Goal: Task Accomplishment & Management: Manage account settings

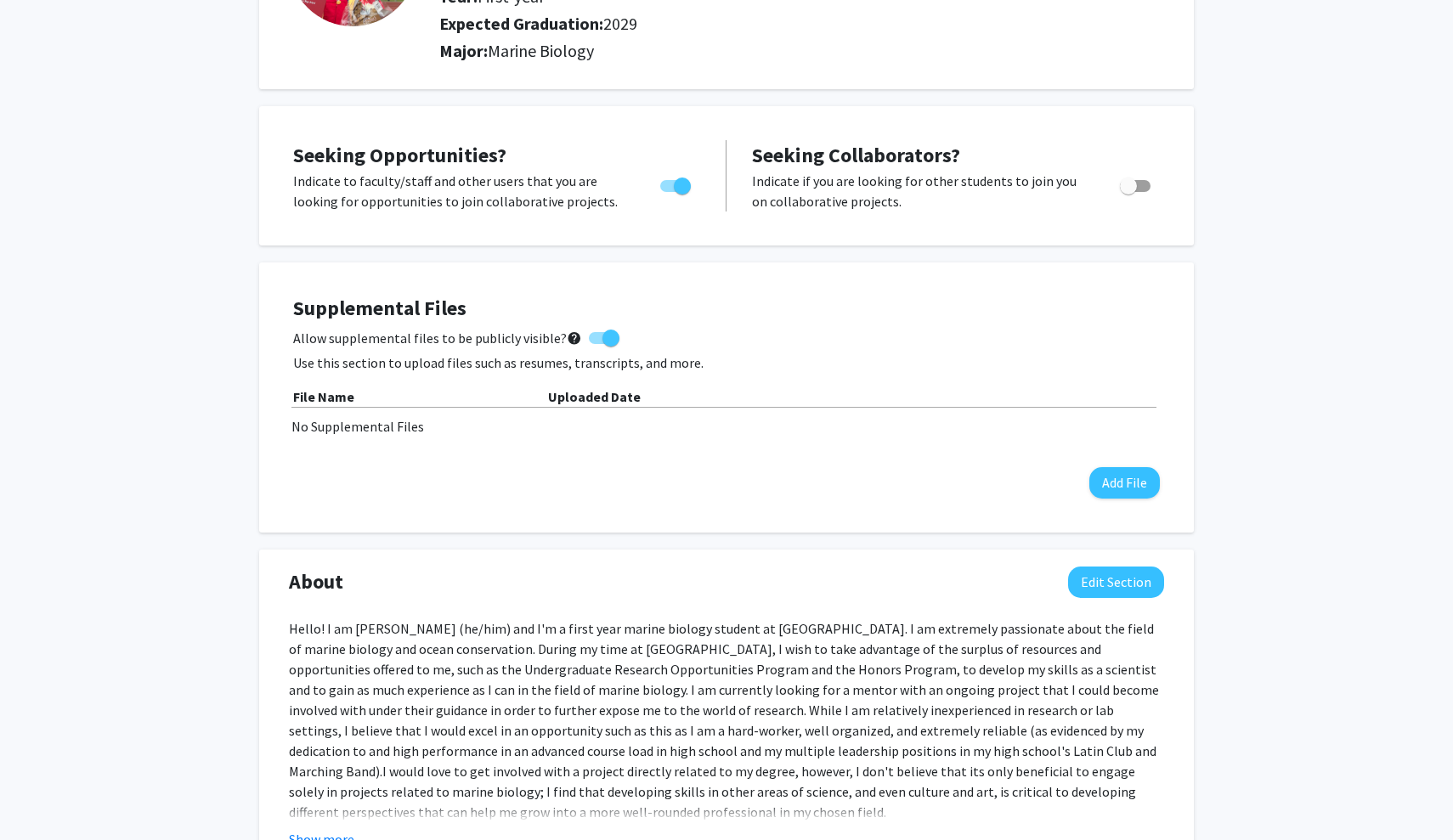
scroll to position [368, 0]
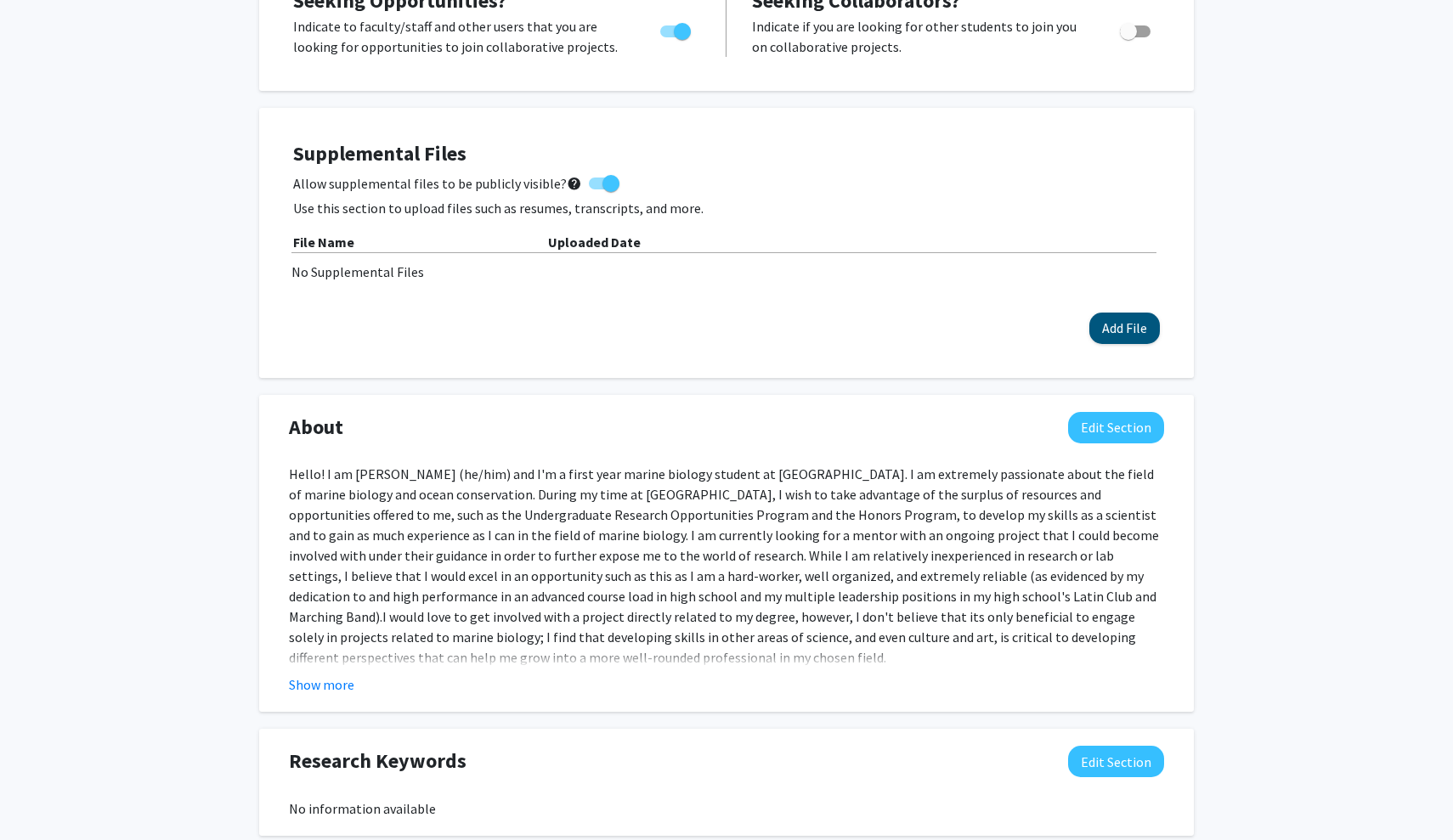
click at [1106, 336] on button "Add File" at bounding box center [1124, 328] width 70 height 31
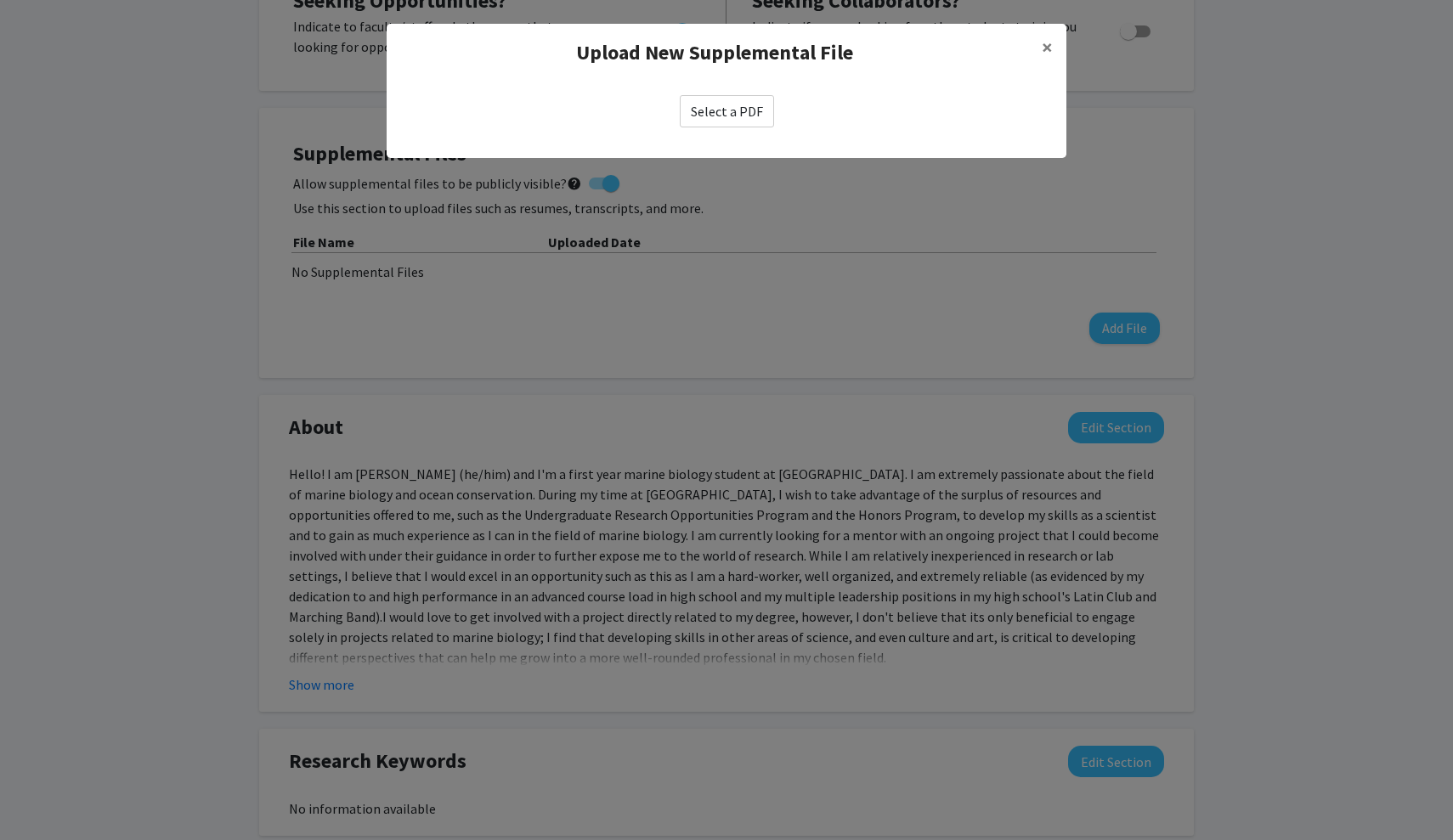
click at [738, 116] on label "Select a PDF" at bounding box center [726, 111] width 94 height 32
click at [0, 0] on input "Select a PDF" at bounding box center [0, 0] width 0 height 0
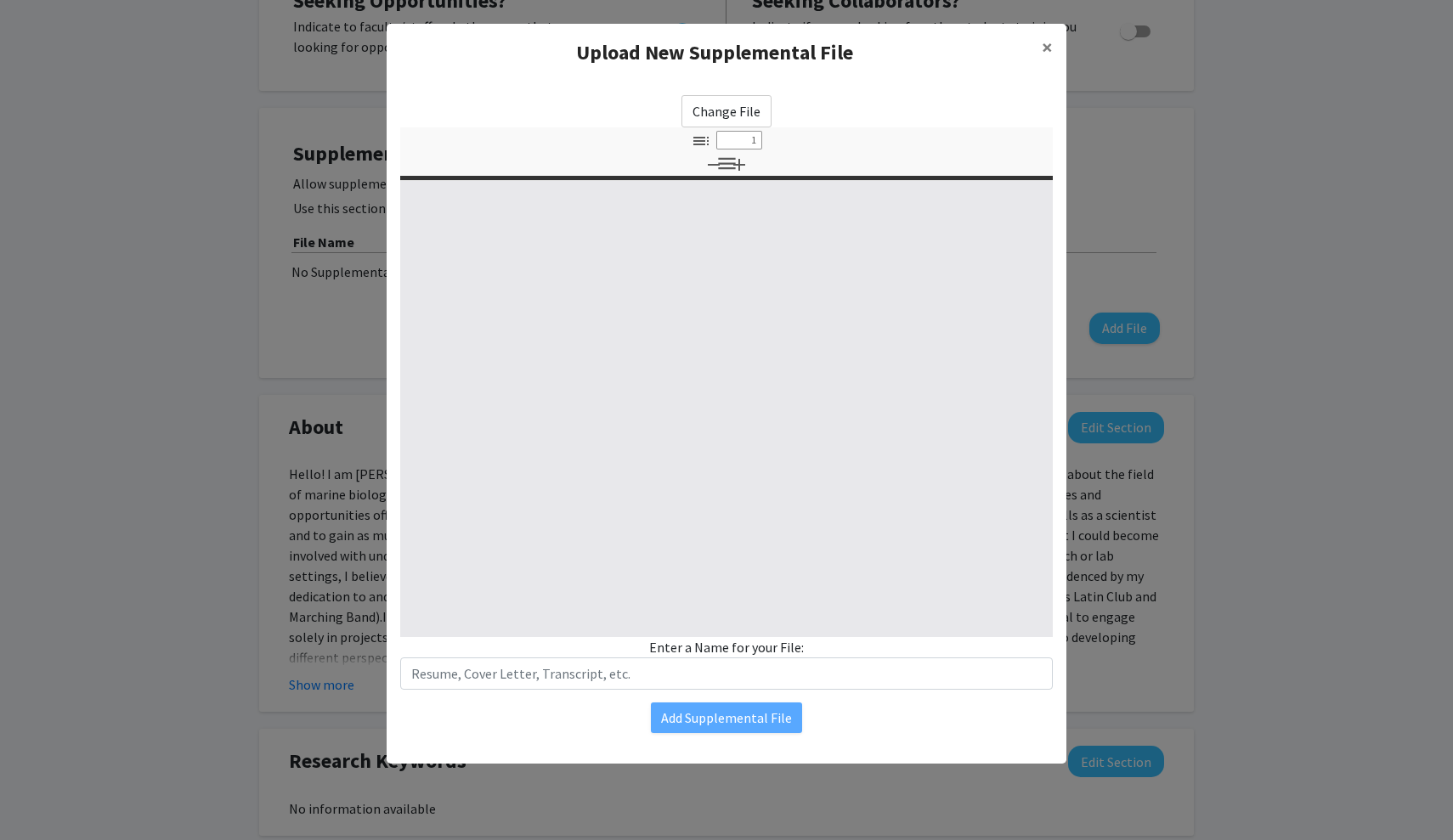
select select "custom"
type input "0"
select select "custom"
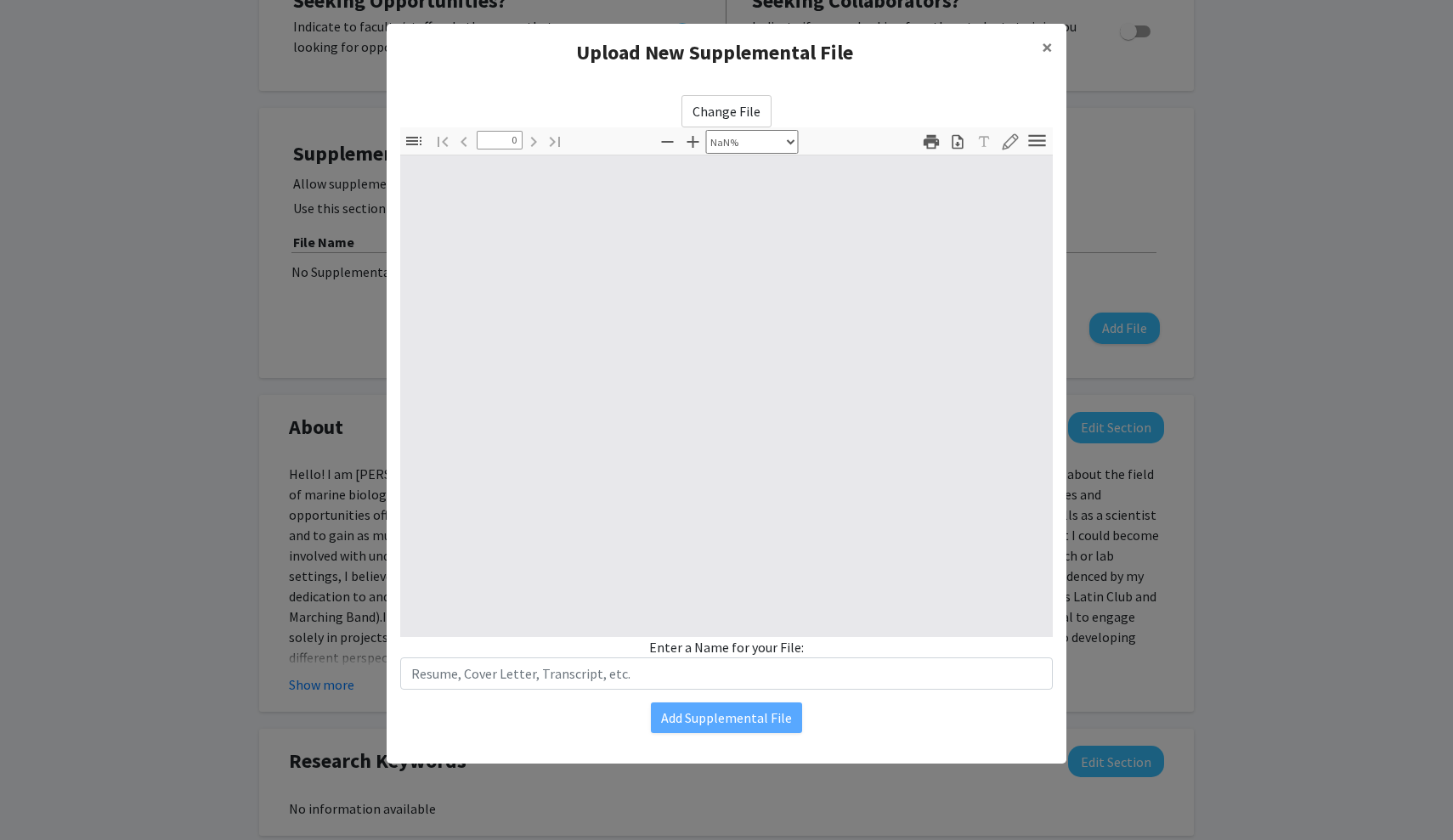
type input "1"
select select "auto"
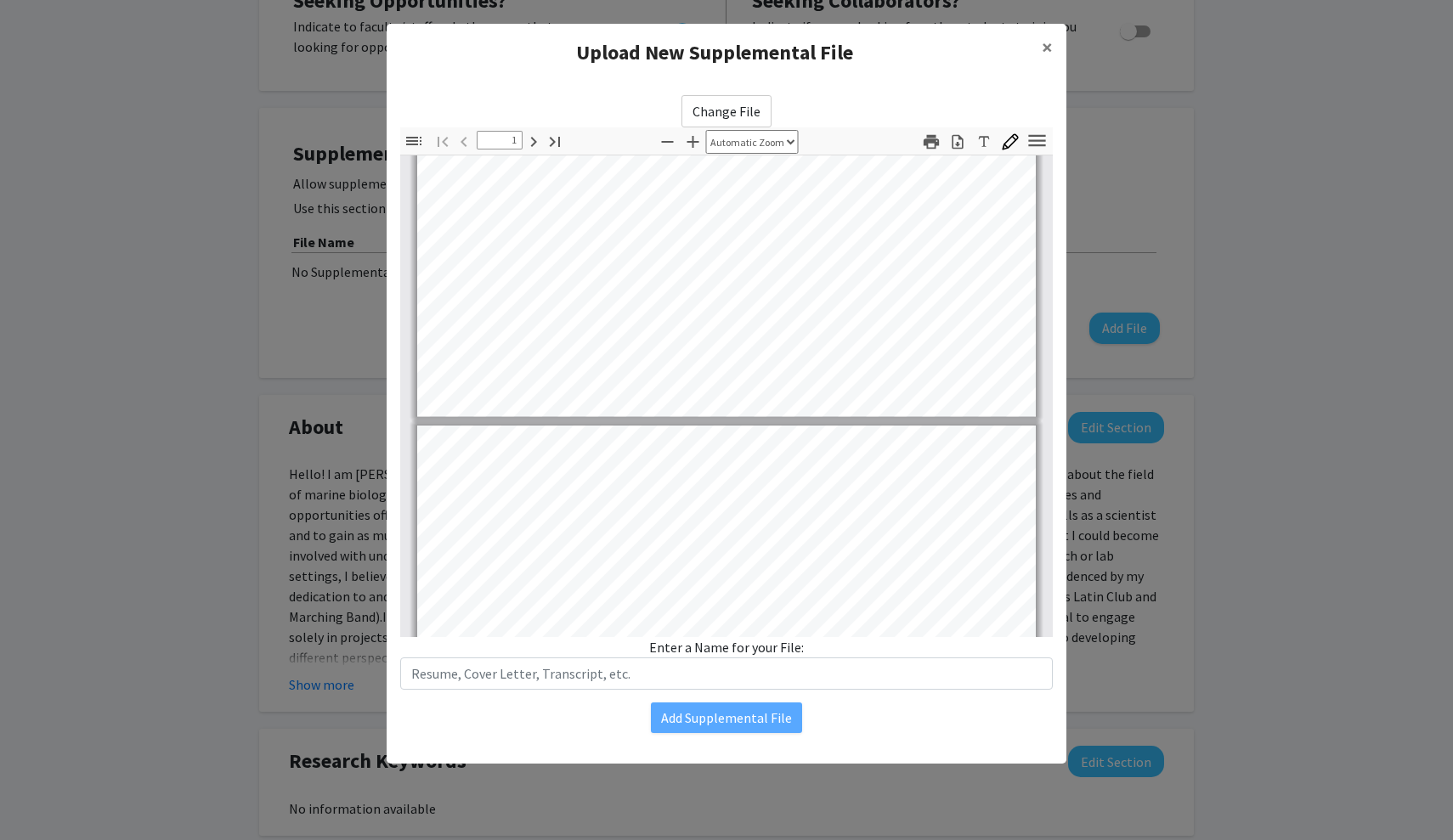
type input "2"
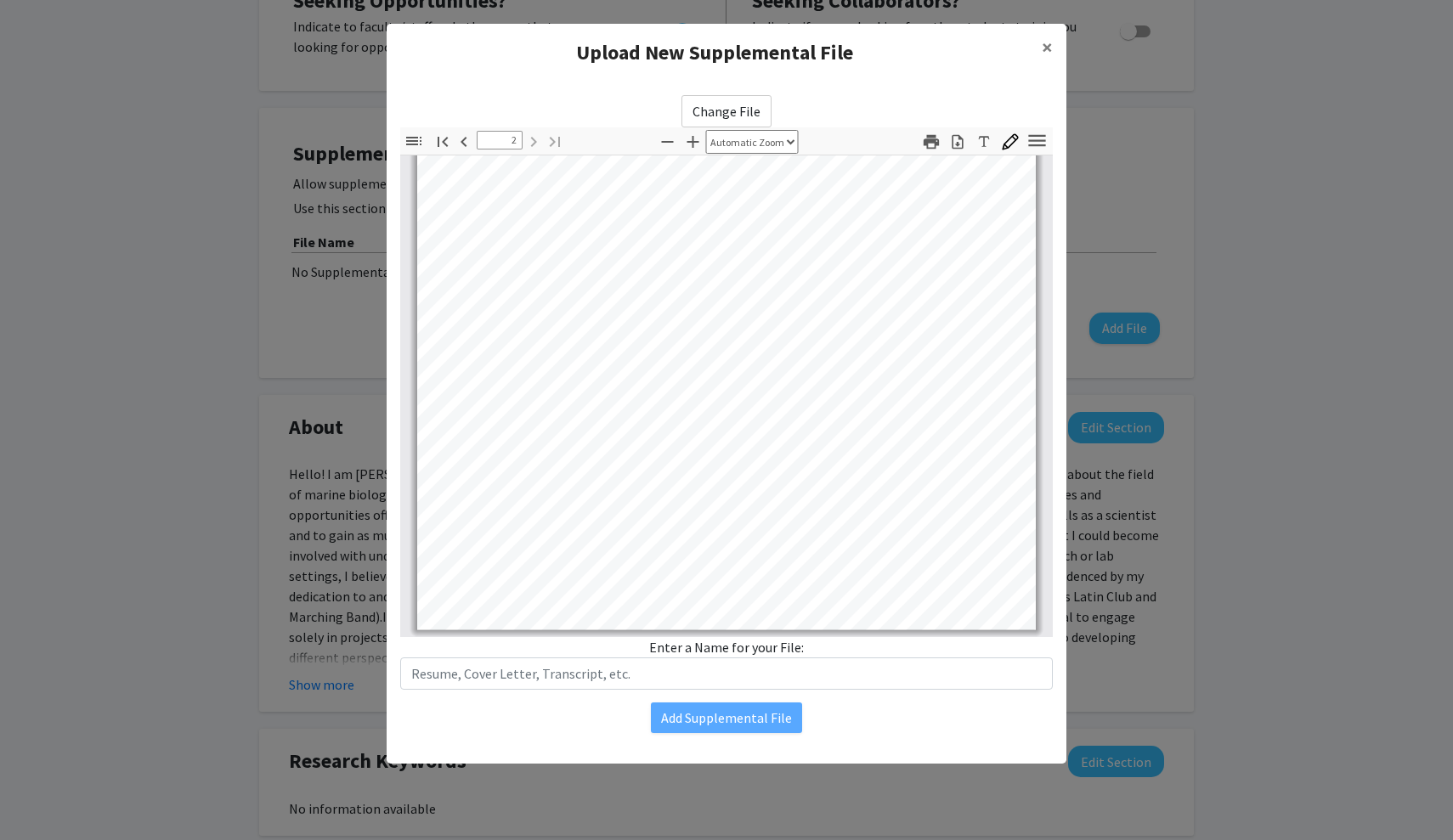
scroll to position [1144, 0]
click at [549, 682] on input "text" at bounding box center [726, 674] width 653 height 32
type input "H"
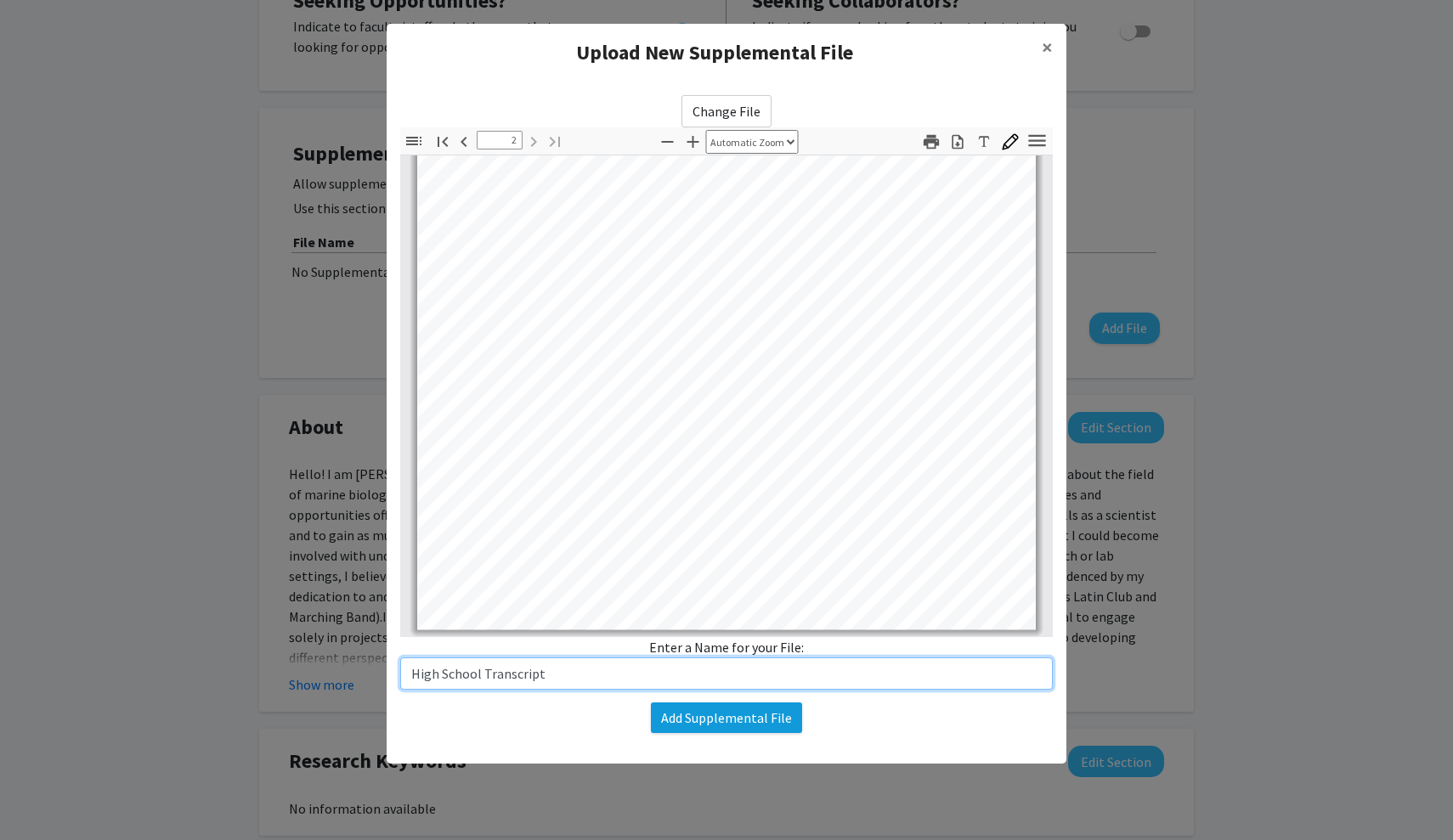
type input "High School Transcript"
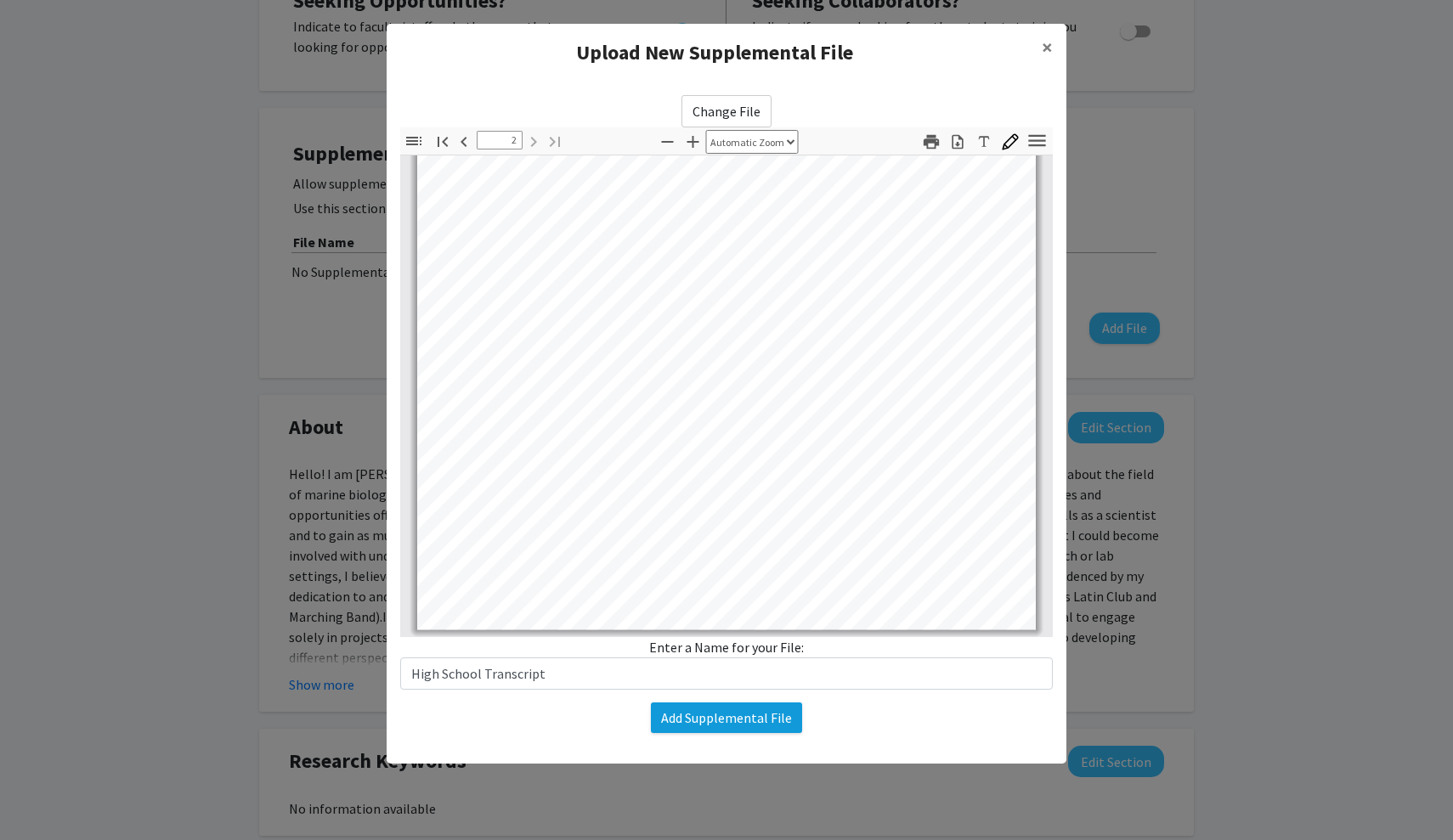
click at [698, 714] on button "Add Supplemental File" at bounding box center [726, 717] width 151 height 30
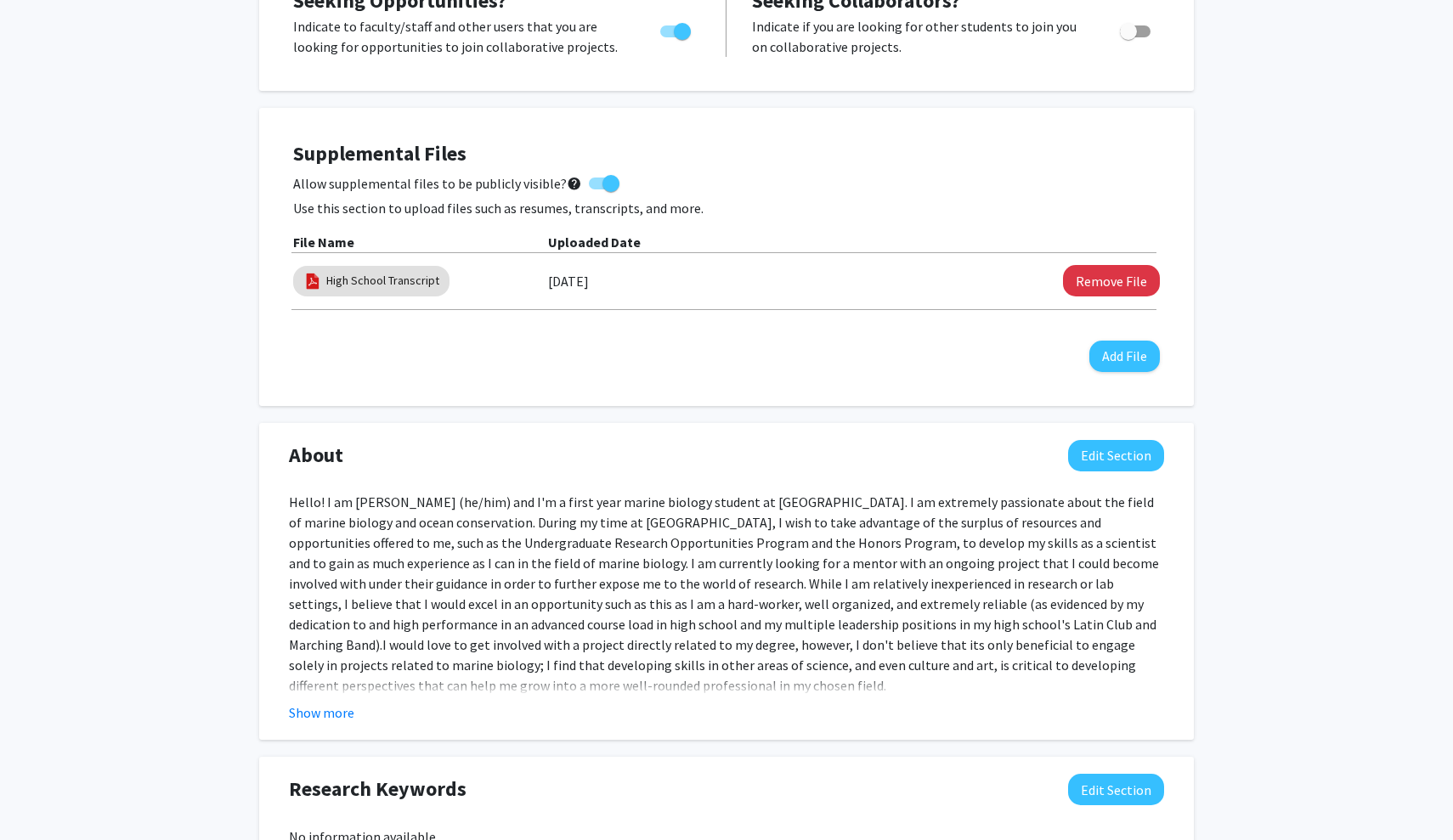
click at [1155, 176] on div "Allow supplemental files to be publicly visible? help" at bounding box center [726, 182] width 867 height 20
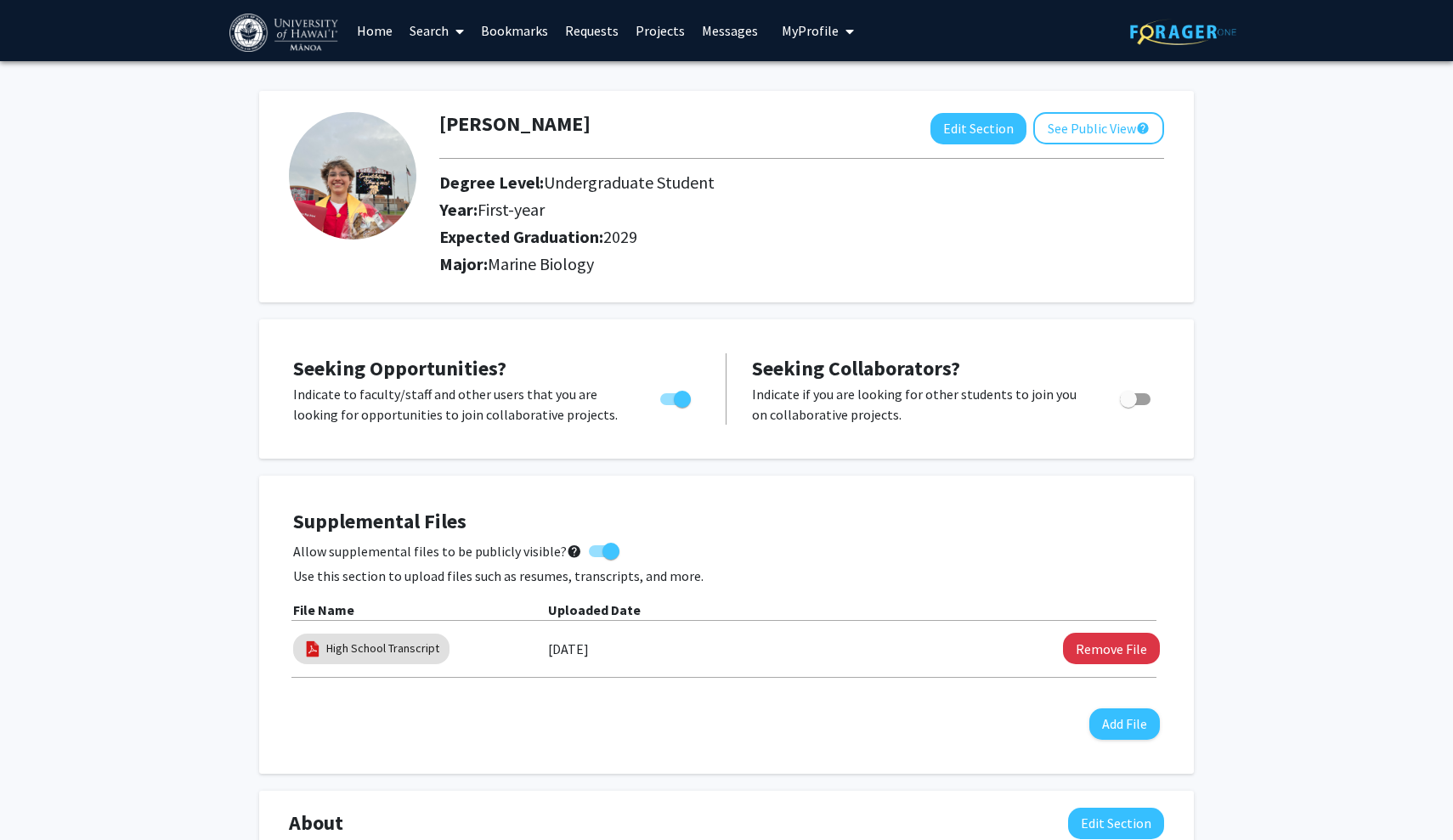
scroll to position [0, 0]
click at [1033, 130] on button "See Public View help" at bounding box center [1099, 128] width 131 height 32
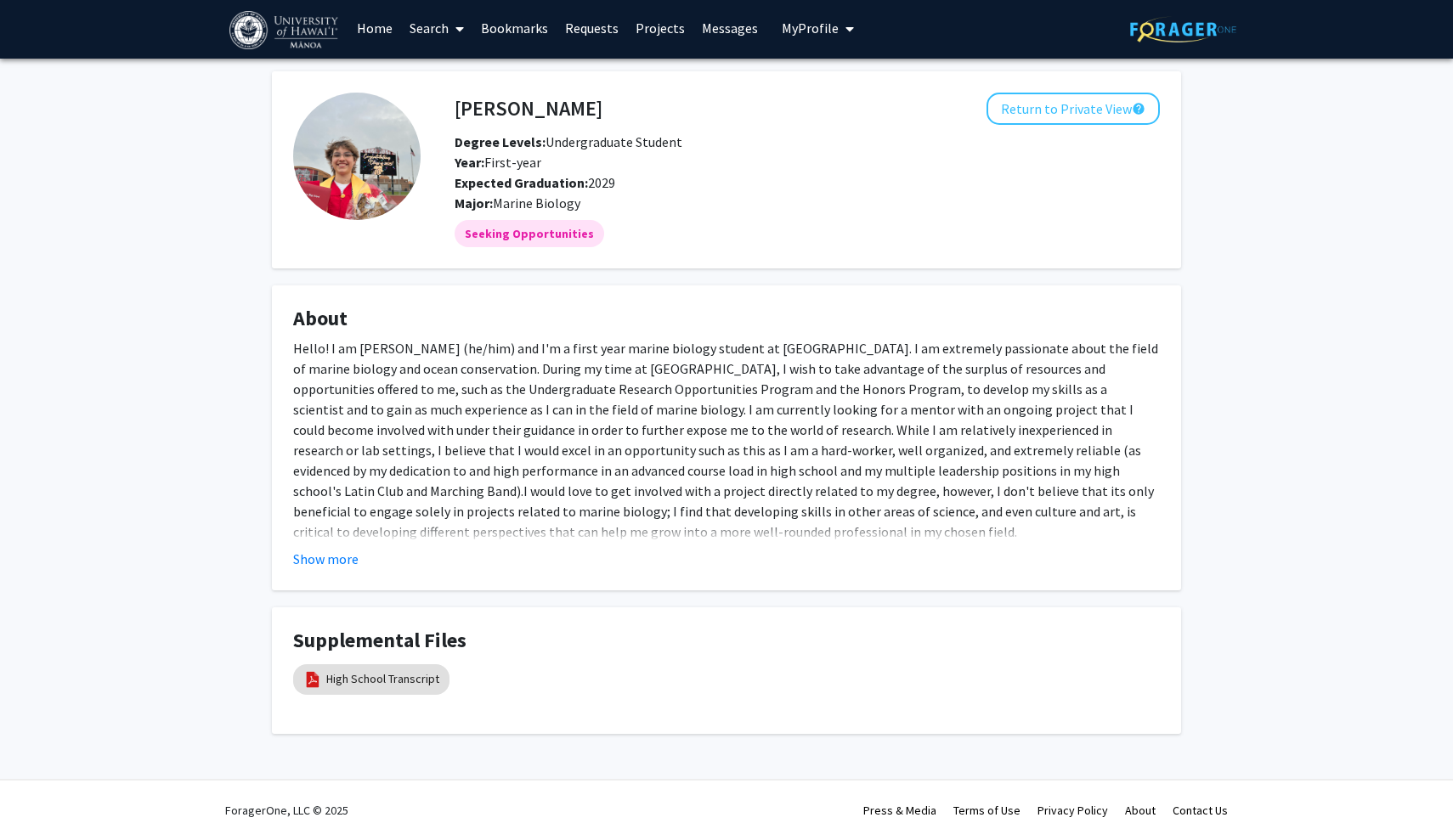
scroll to position [4, 0]
click at [1045, 124] on button "Return to Private View help" at bounding box center [1073, 108] width 173 height 32
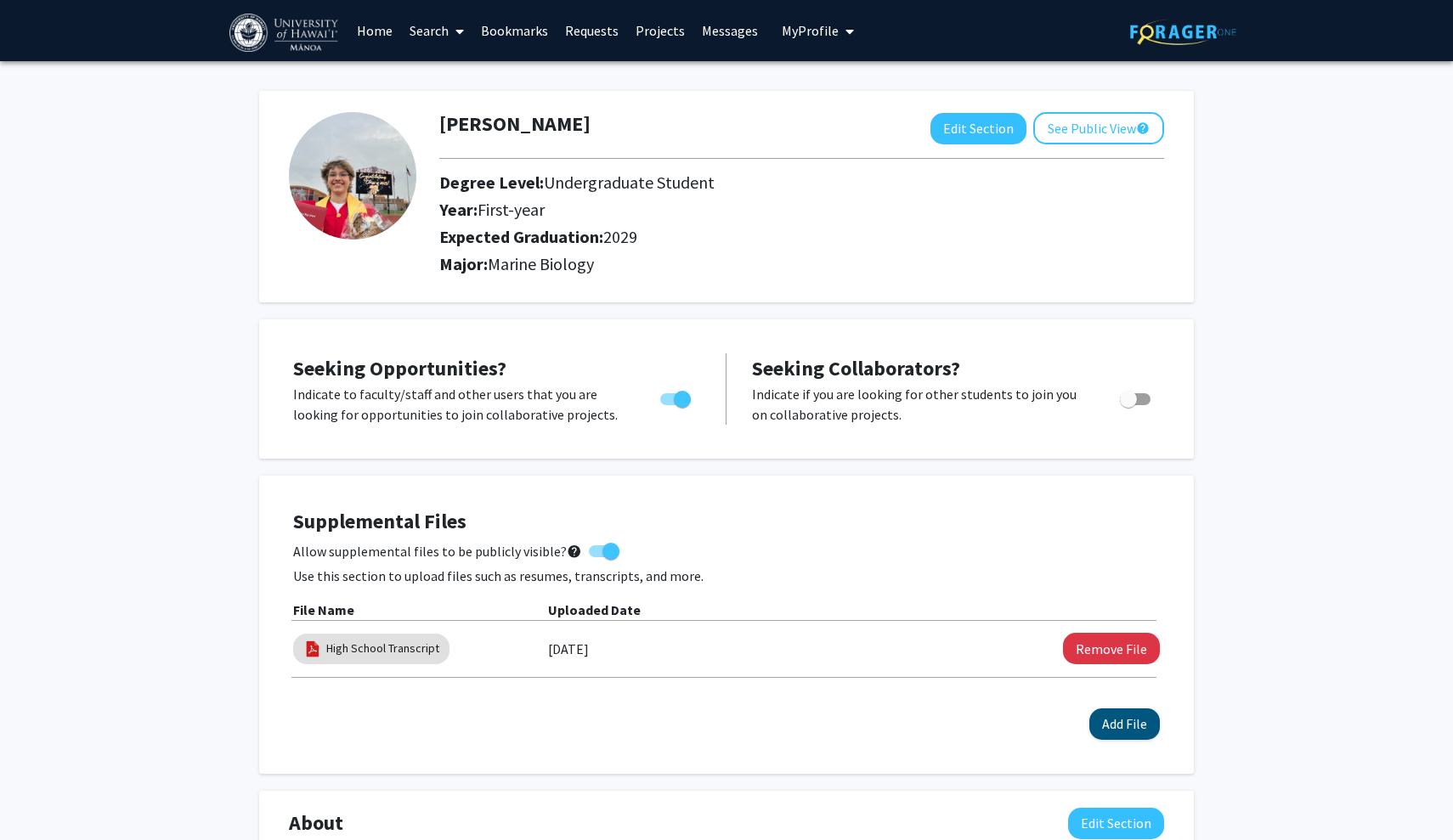
click at [1119, 731] on button "Add File" at bounding box center [1124, 724] width 70 height 31
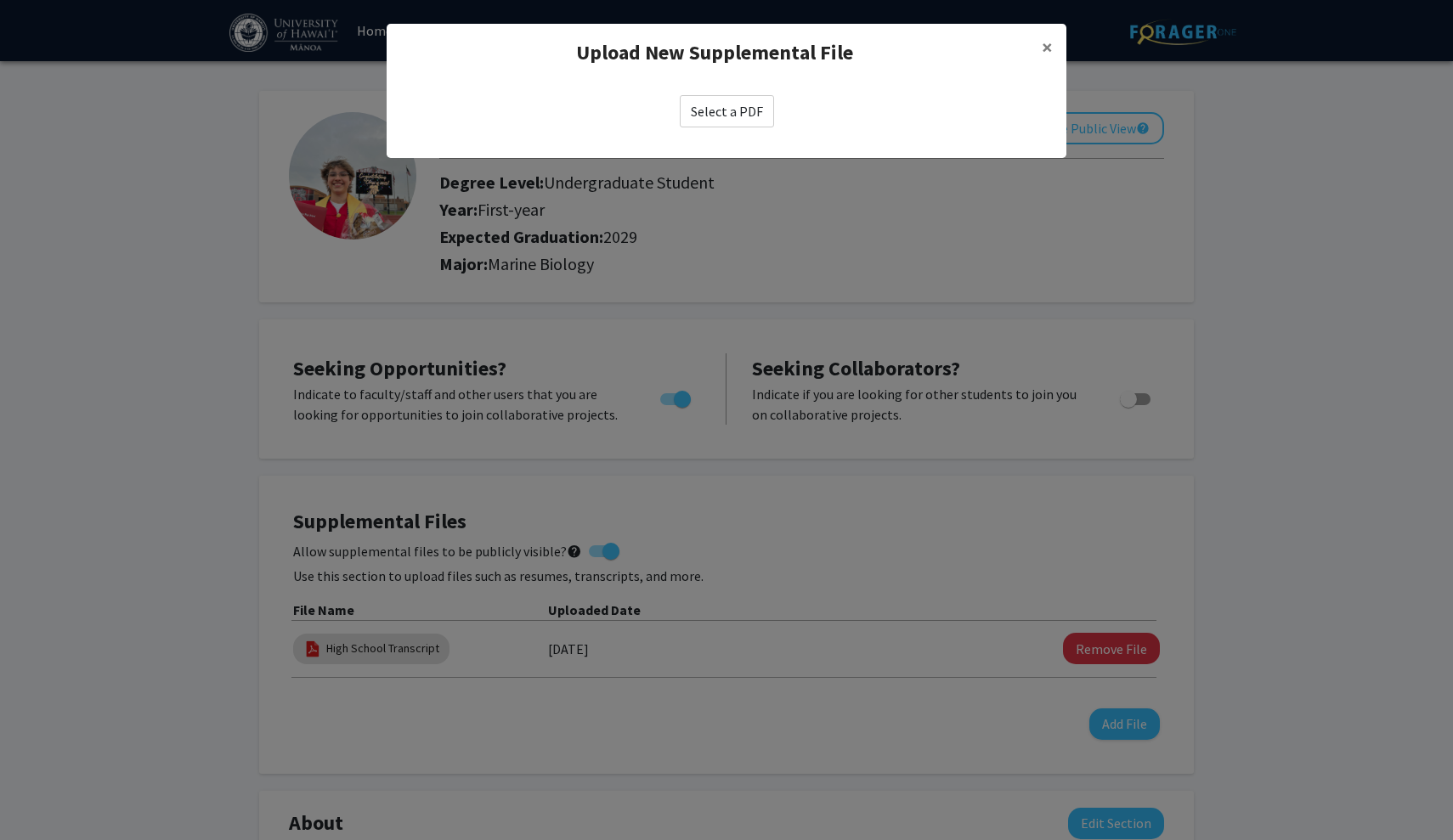
click at [717, 120] on label "Select a PDF" at bounding box center [726, 111] width 94 height 32
click at [0, 0] on input "Select a PDF" at bounding box center [0, 0] width 0 height 0
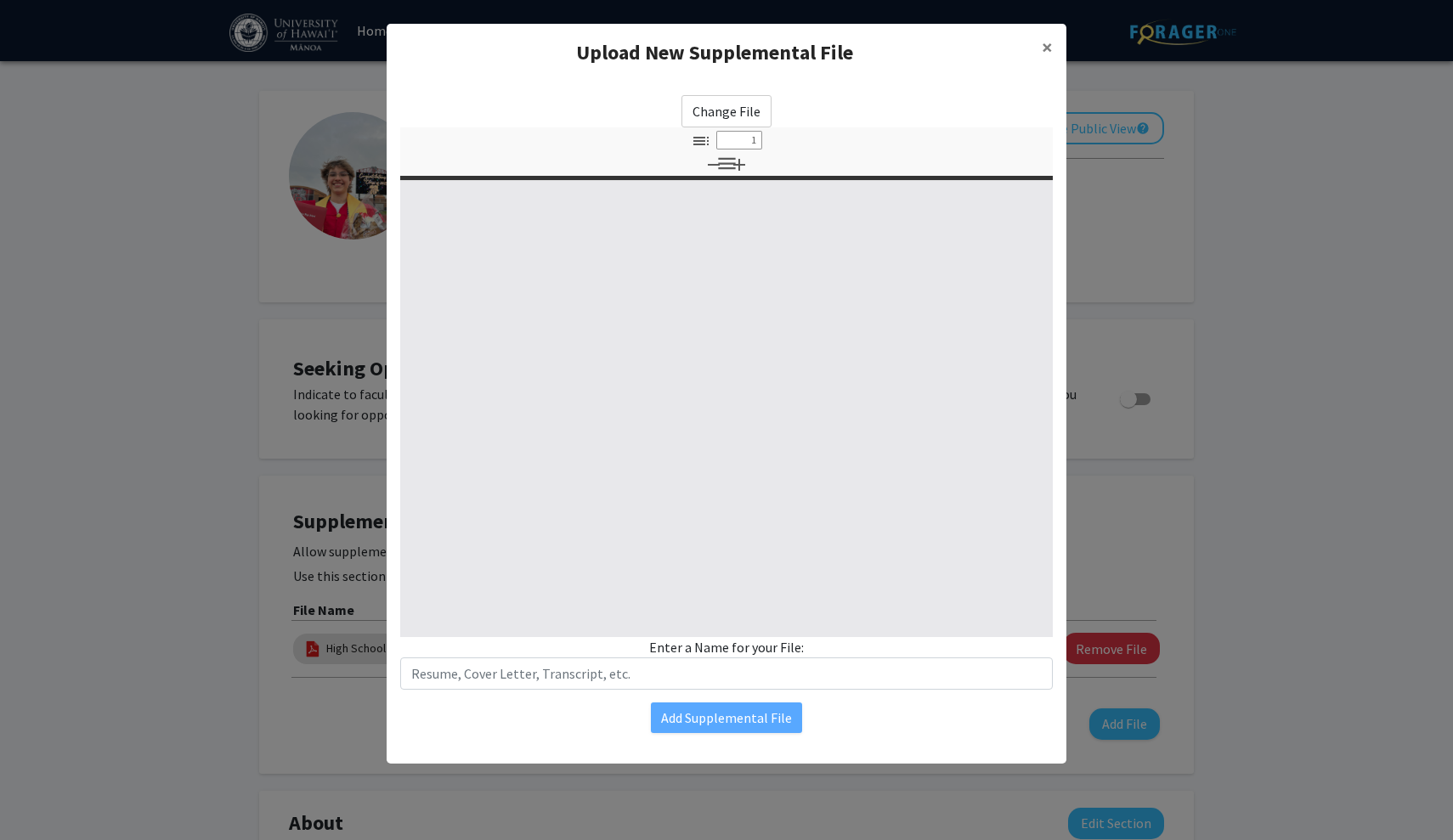
select select "custom"
type input "0"
select select "custom"
type input "1"
select select "auto"
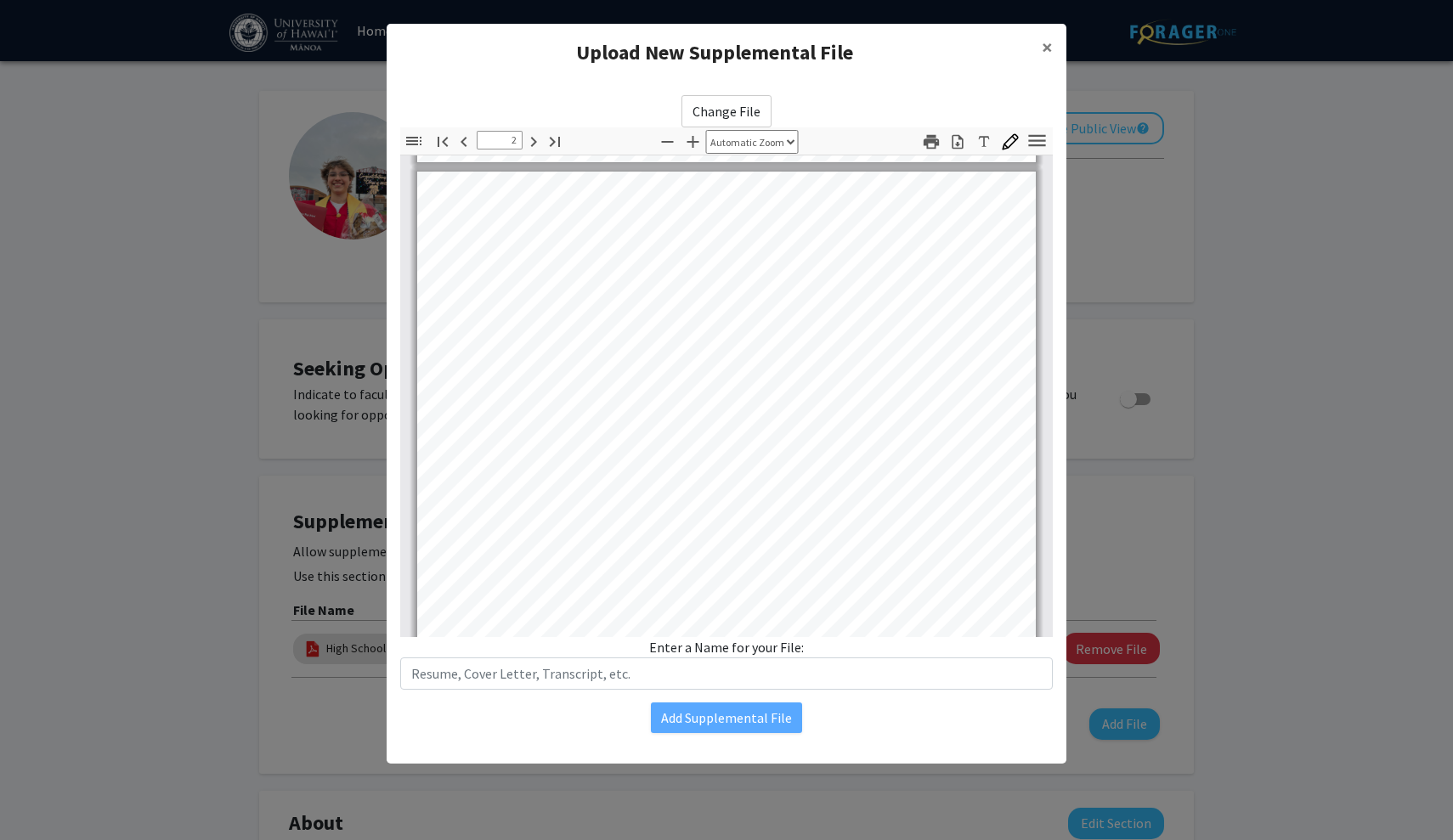
scroll to position [504, 0]
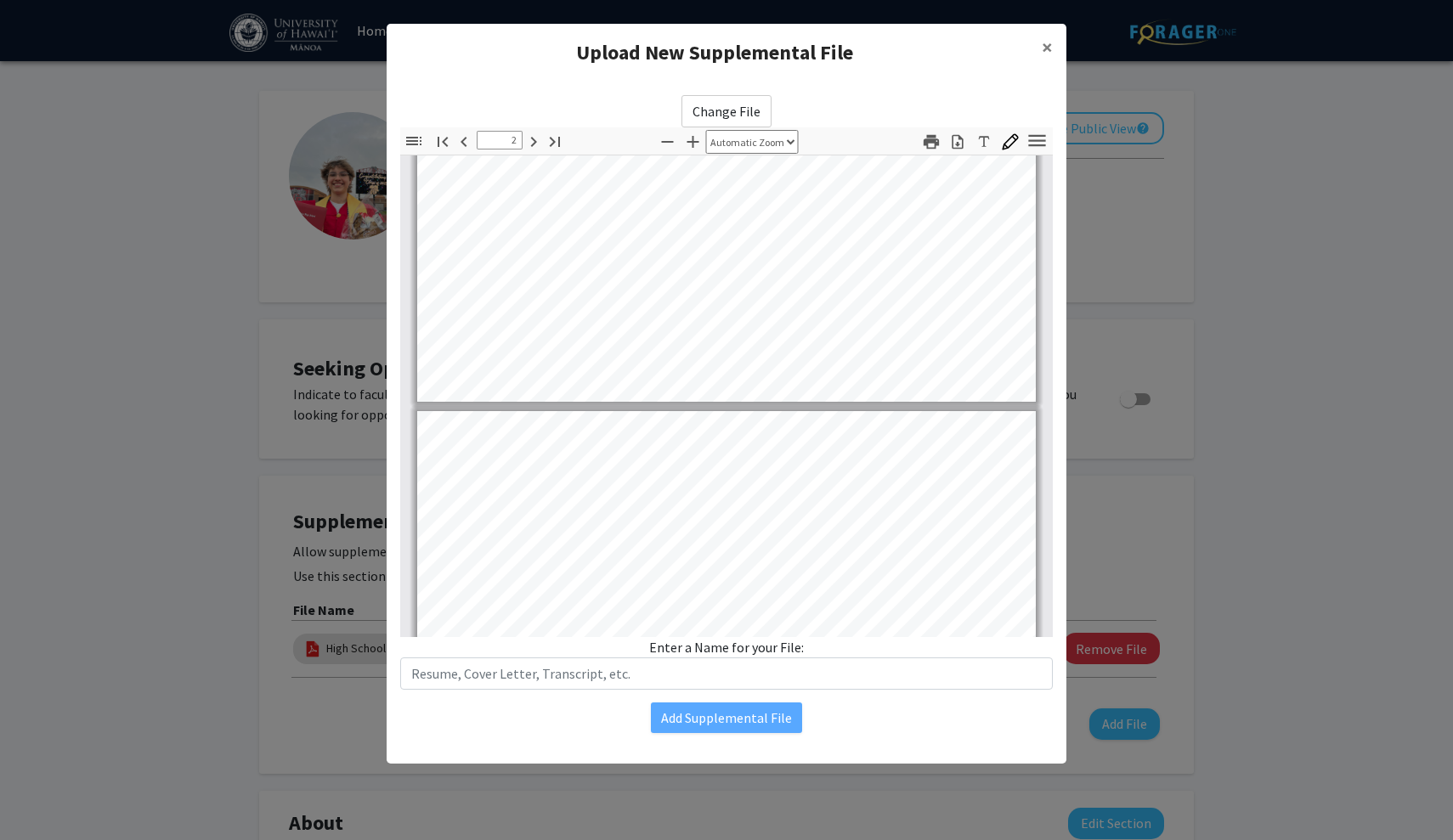
type input "3"
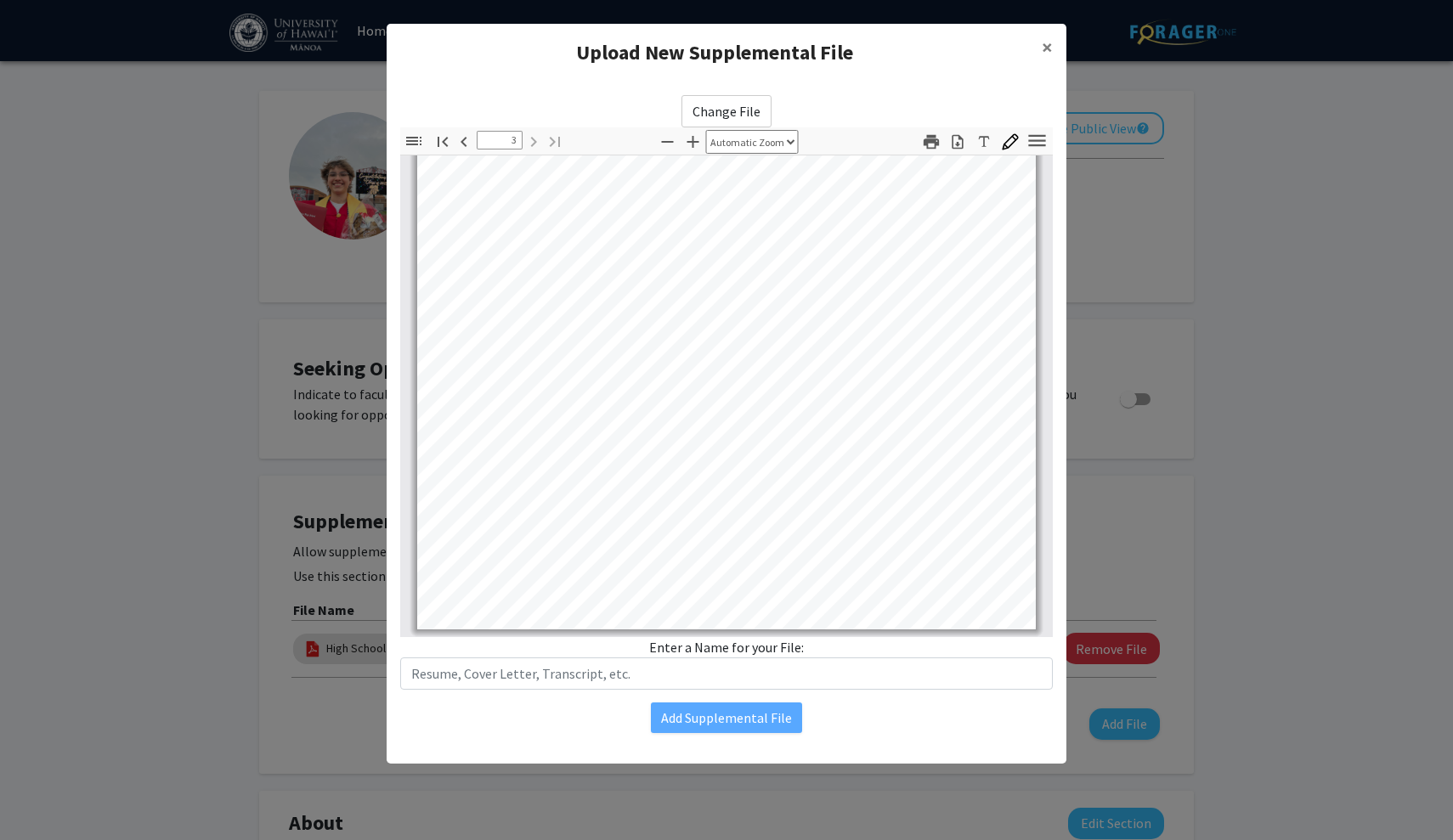
scroll to position [985, 0]
click at [477, 663] on input "text" at bounding box center [726, 674] width 653 height 32
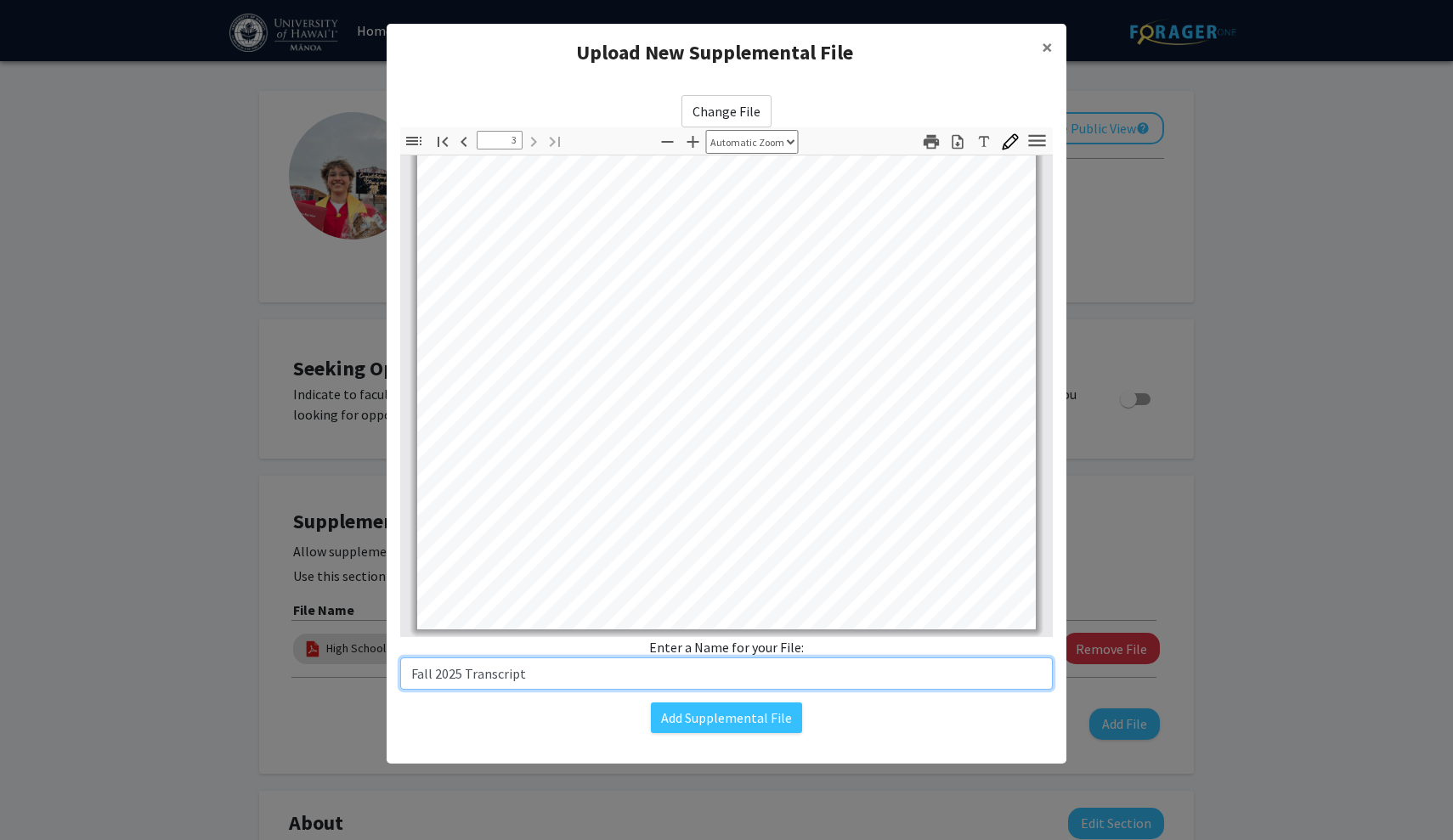
click at [411, 675] on input "Fall 2025 Transcript" at bounding box center [726, 674] width 653 height 32
type input "UHM Fall 2025 Transcript"
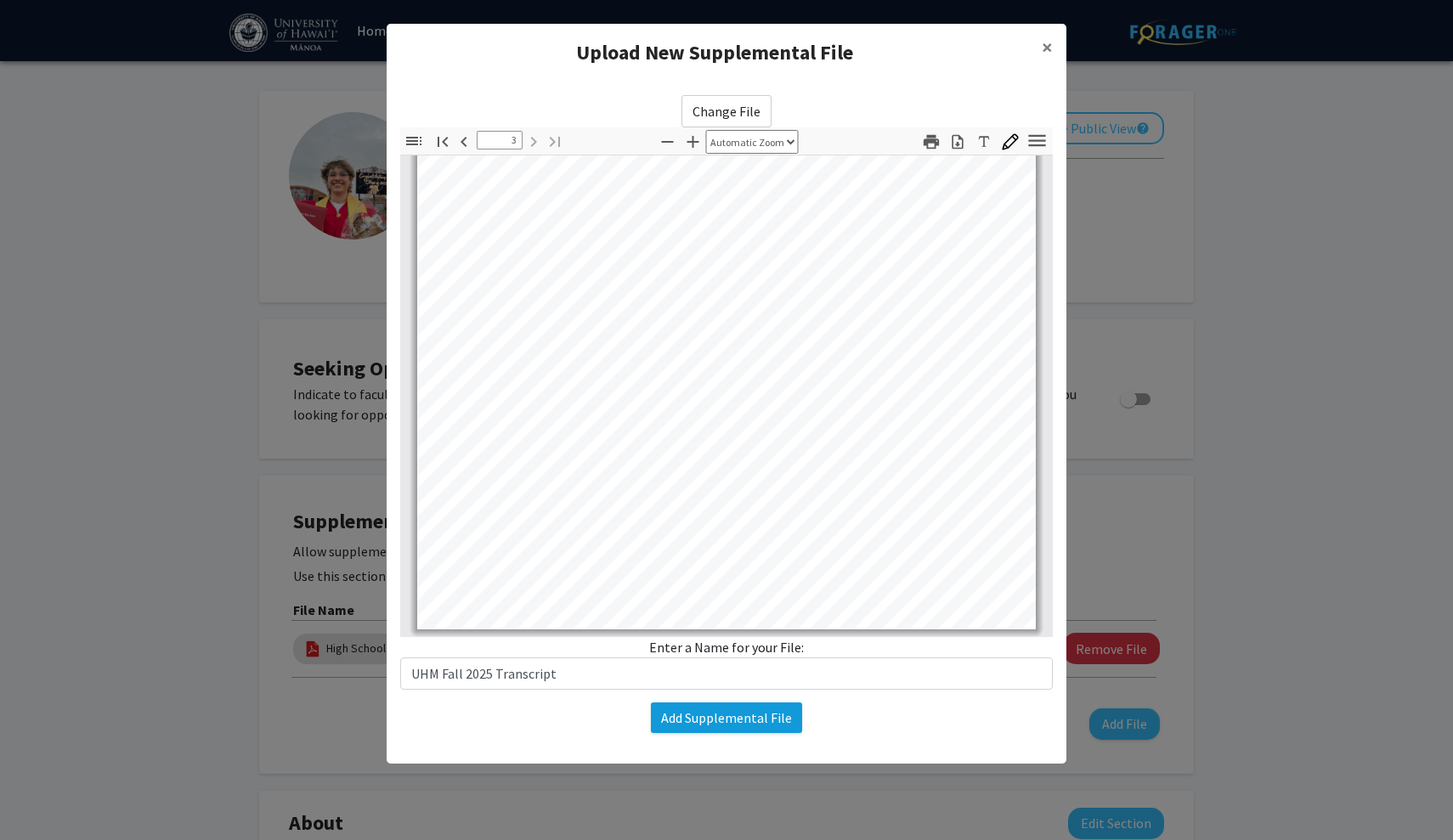
click at [688, 720] on button "Add Supplemental File" at bounding box center [726, 717] width 151 height 30
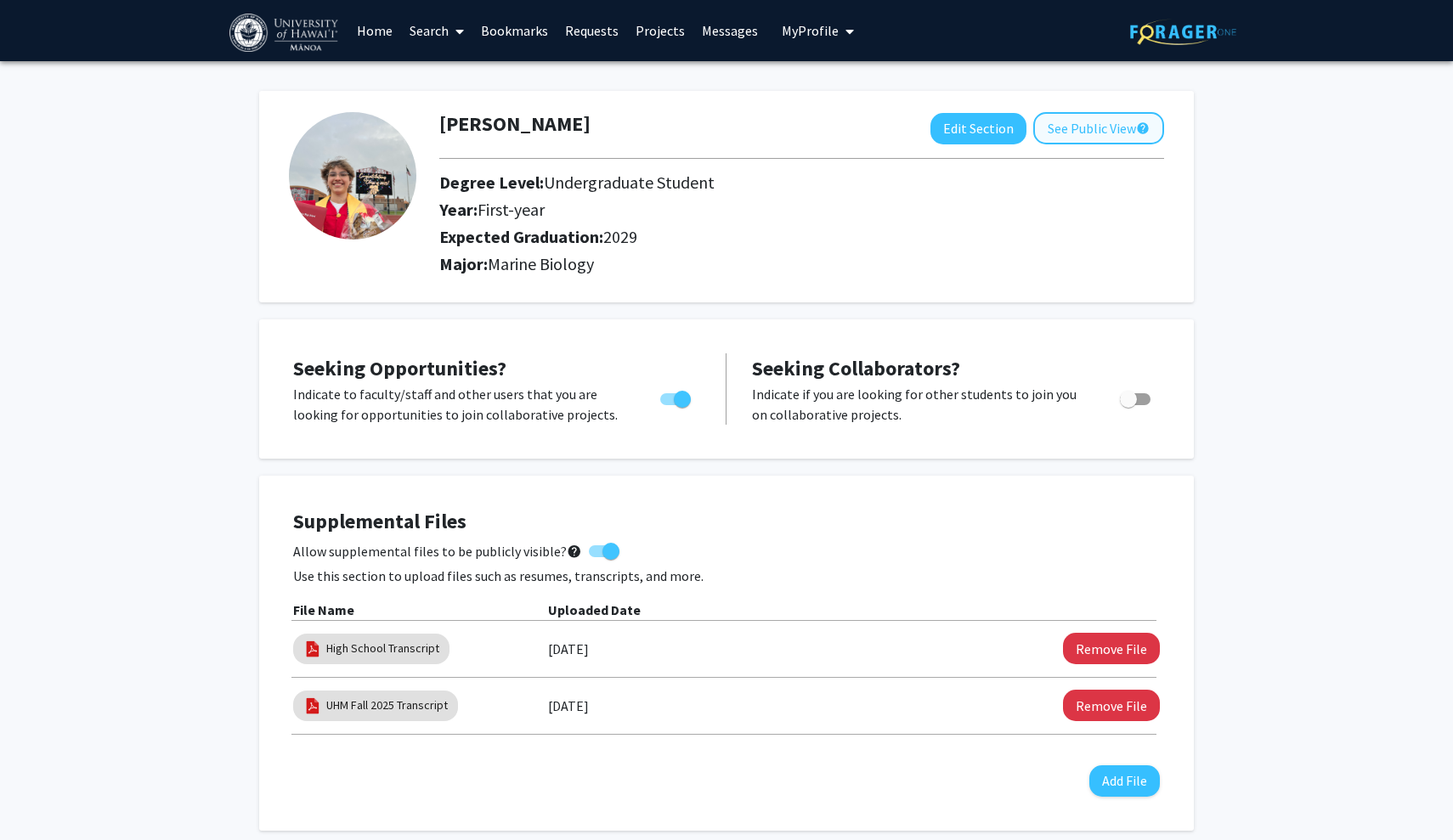
click at [1069, 137] on button "See Public View help" at bounding box center [1099, 128] width 131 height 32
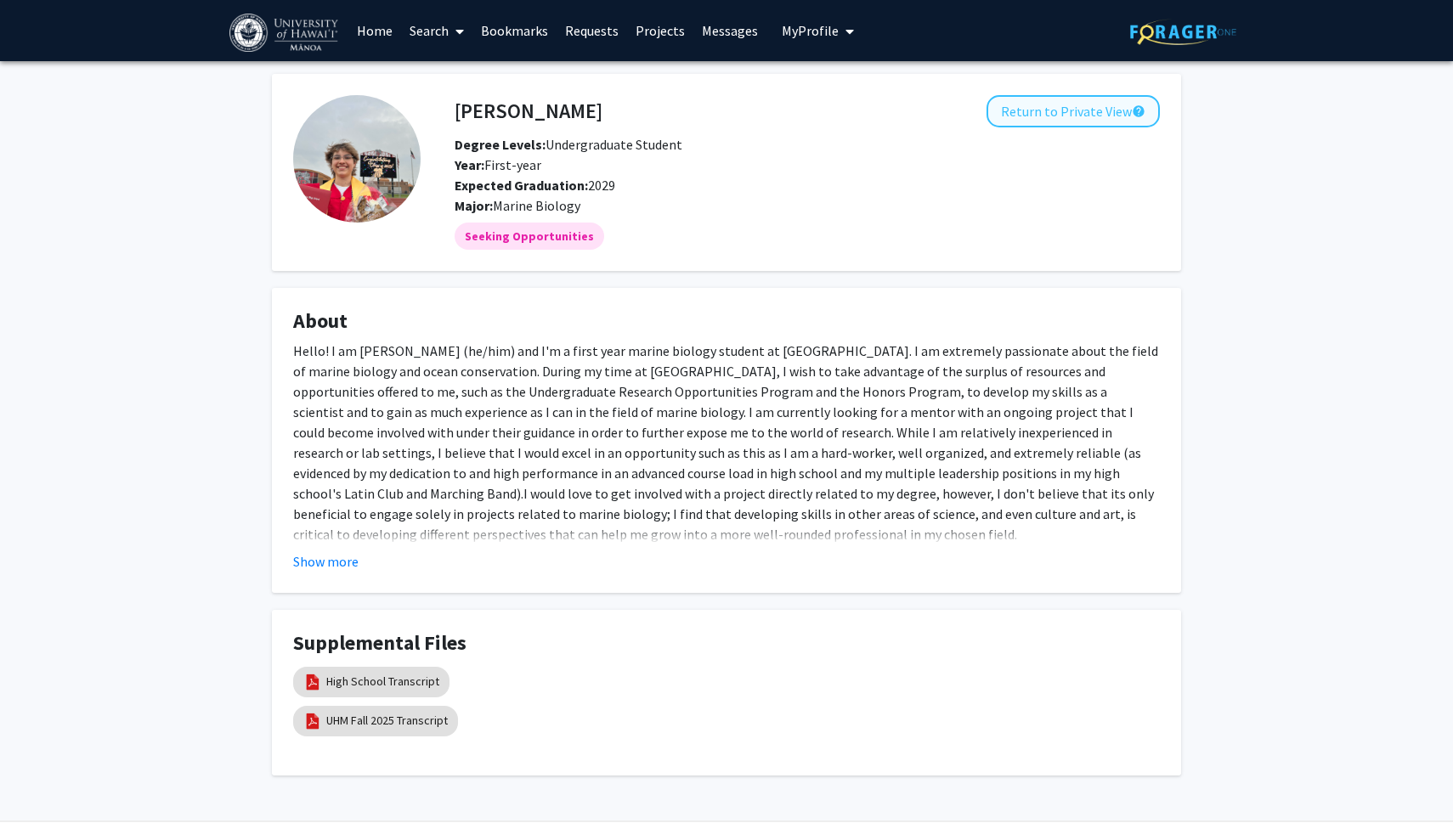
click at [1058, 115] on button "Return to Private View help" at bounding box center [1073, 111] width 173 height 32
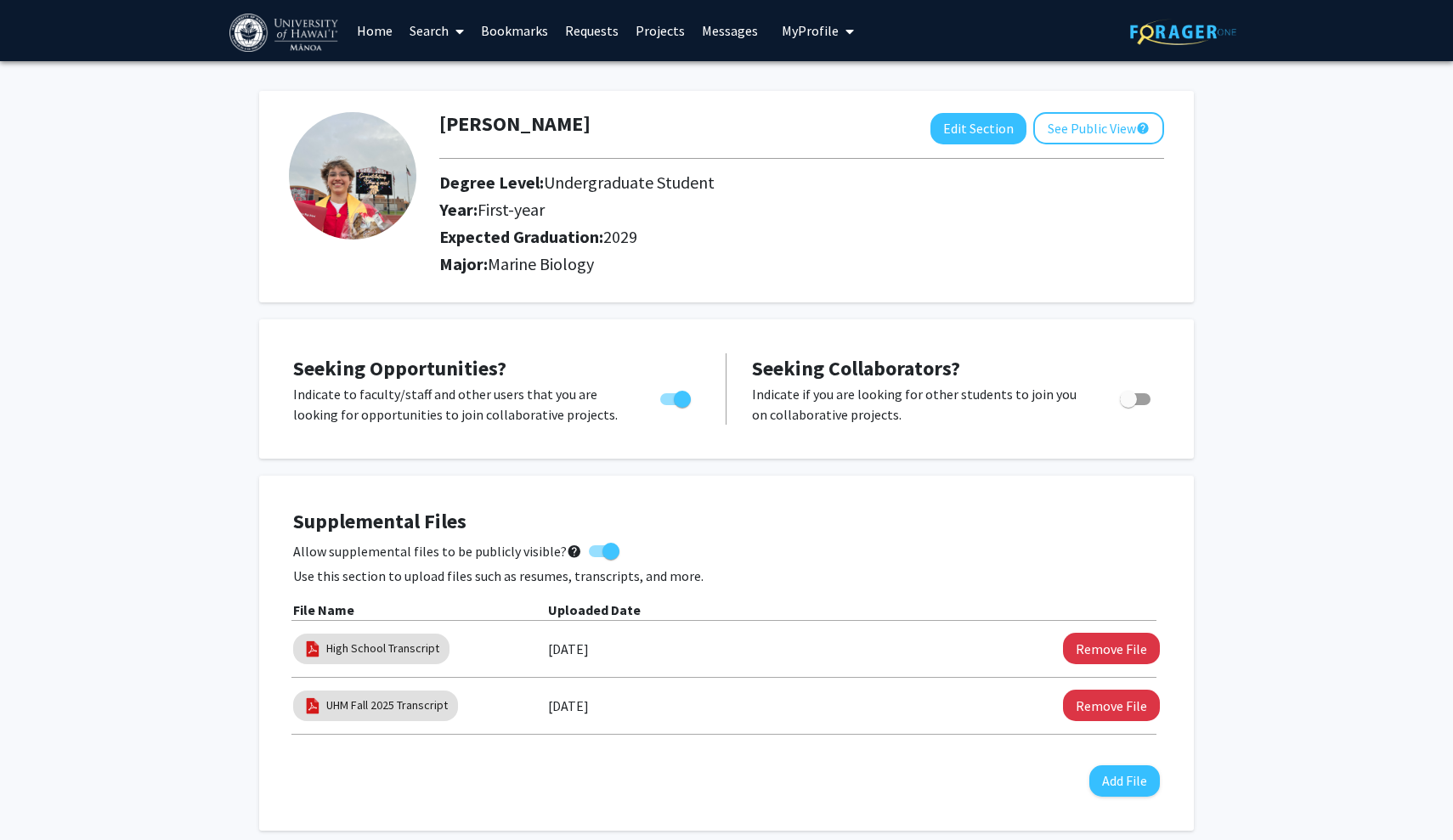
click at [602, 38] on link "Requests" at bounding box center [592, 30] width 70 height 60
